Goal: Information Seeking & Learning: Learn about a topic

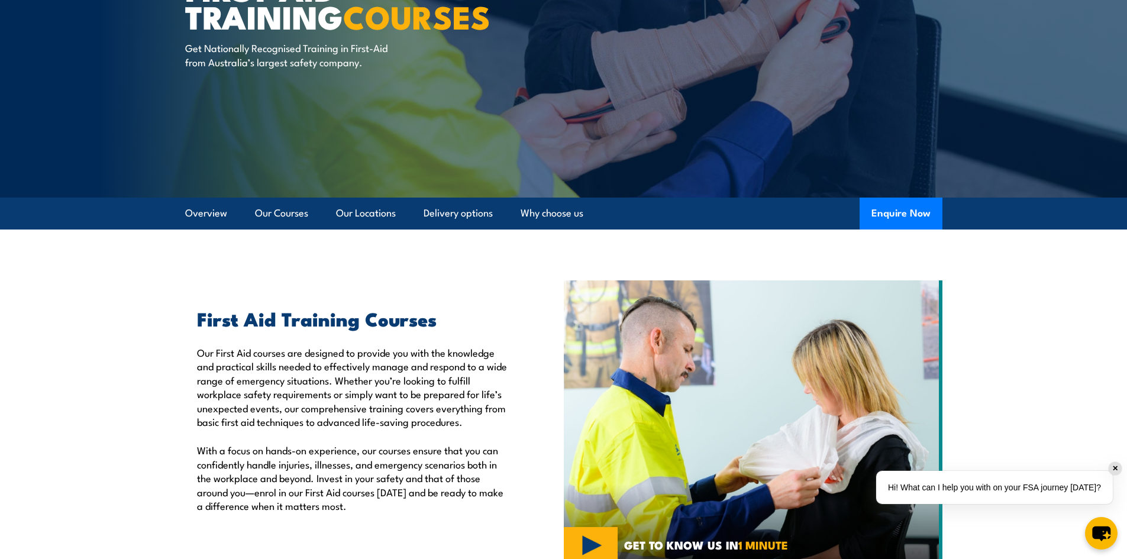
scroll to position [178, 0]
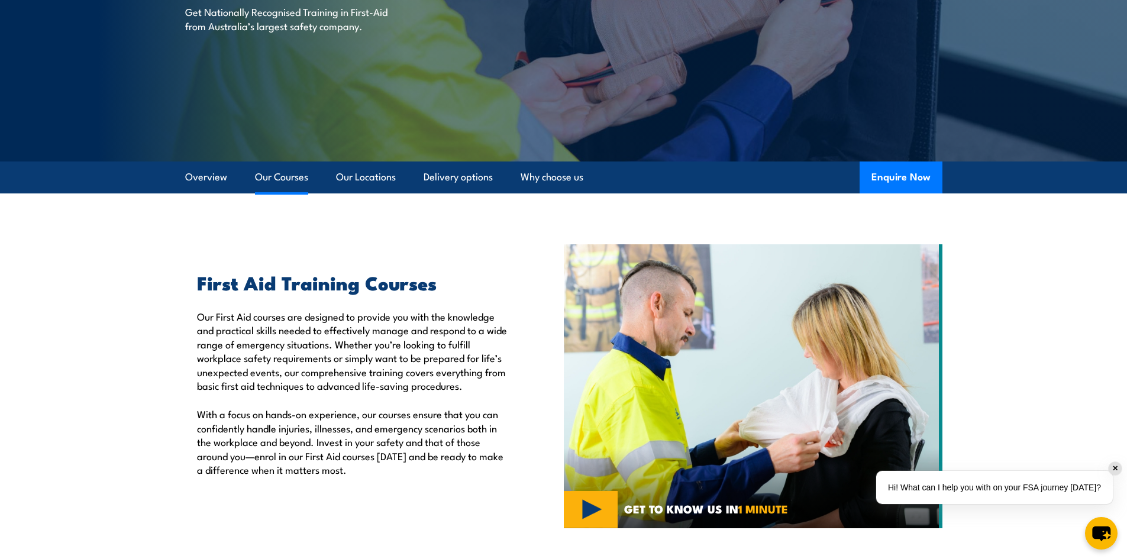
click at [285, 185] on link "Our Courses" at bounding box center [281, 177] width 53 height 31
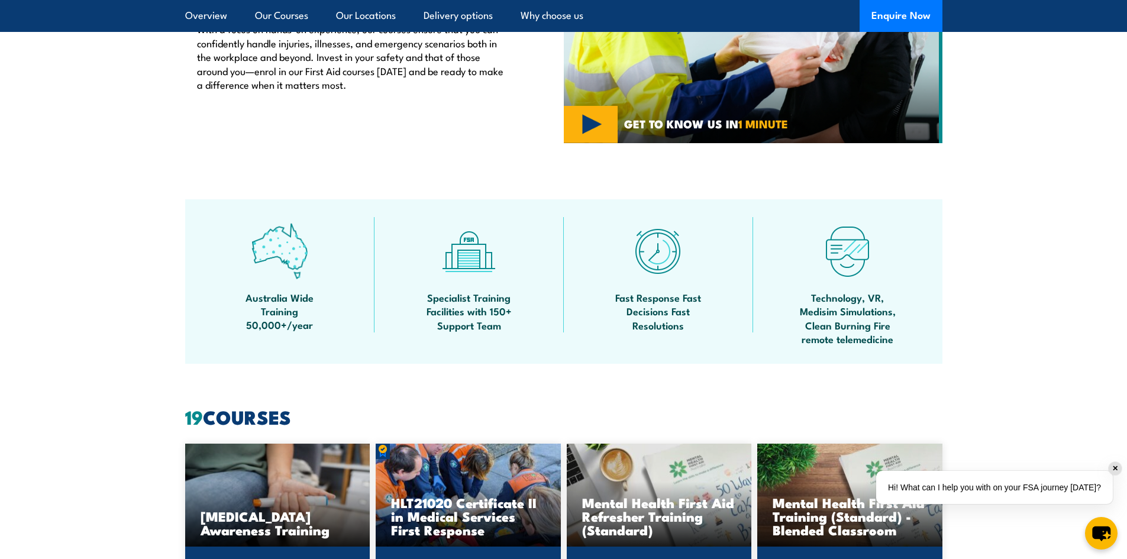
scroll to position [483, 0]
